Goal: Find specific page/section: Find specific page/section

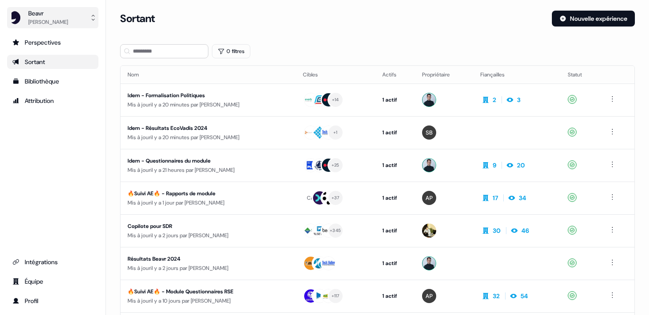
click at [68, 15] on div "Beavr" at bounding box center [48, 13] width 40 height 9
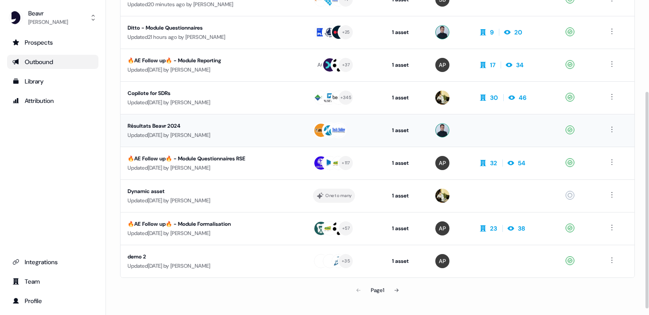
scroll to position [141, 0]
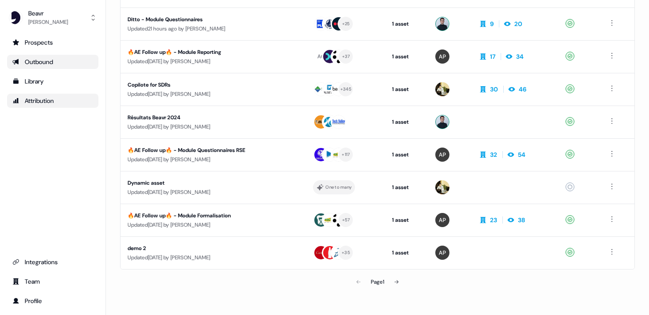
click at [52, 98] on div "Attribution" at bounding box center [52, 100] width 81 height 9
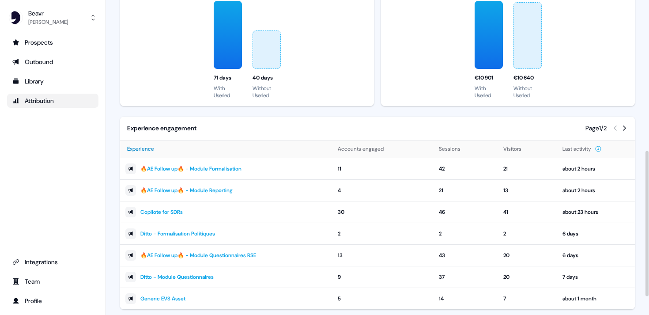
scroll to position [195, 0]
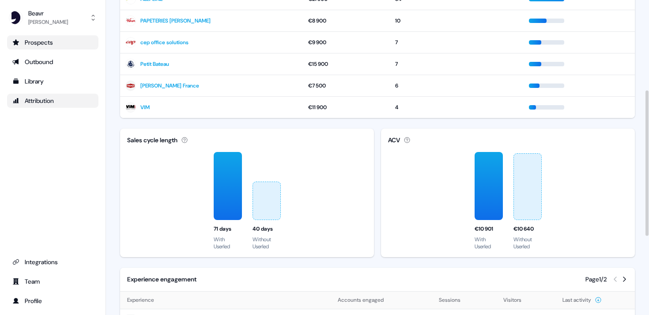
click at [57, 45] on div "Prospects" at bounding box center [52, 42] width 81 height 9
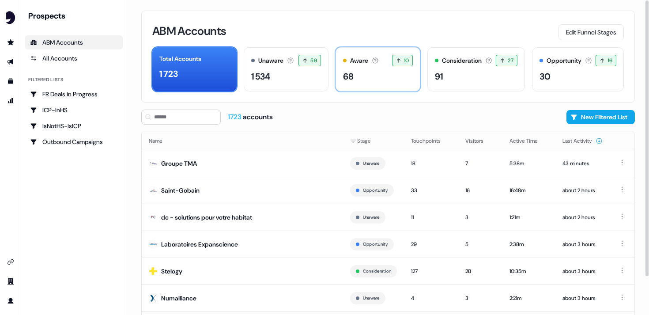
click at [351, 58] on div "Aware" at bounding box center [359, 60] width 18 height 9
